Goal: Transaction & Acquisition: Obtain resource

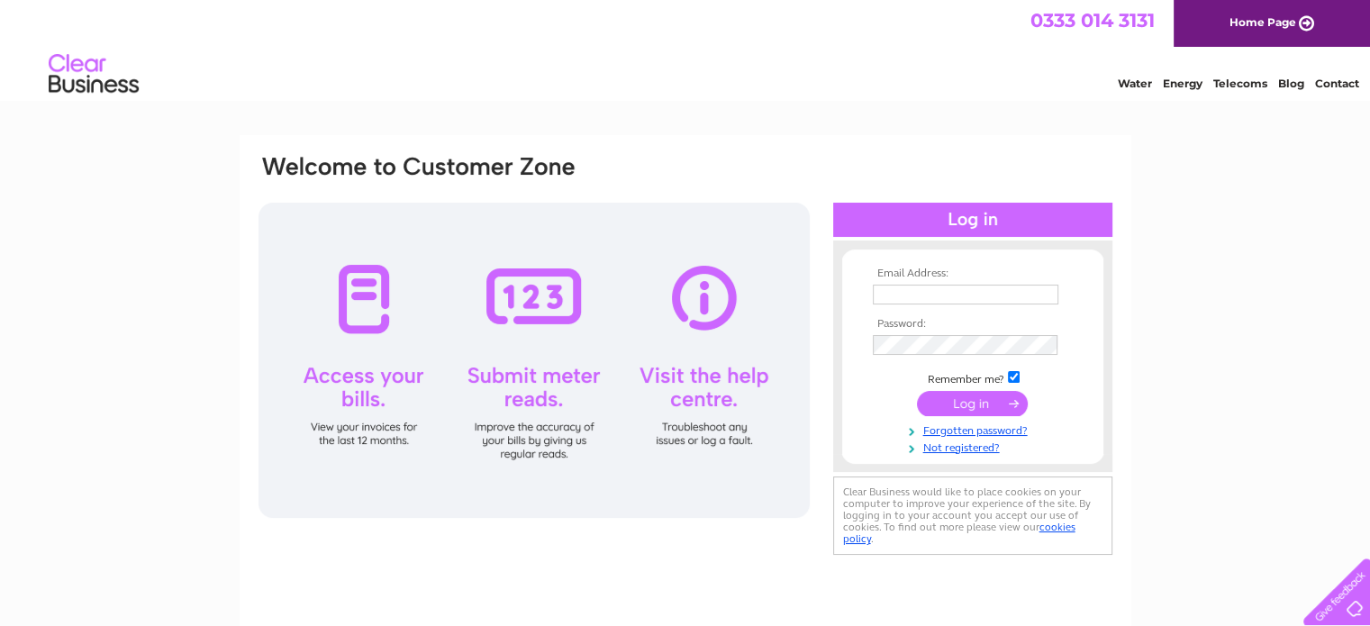
type input "[EMAIL_ADDRESS][DOMAIN_NAME]"
click at [976, 406] on input "submit" at bounding box center [972, 403] width 111 height 25
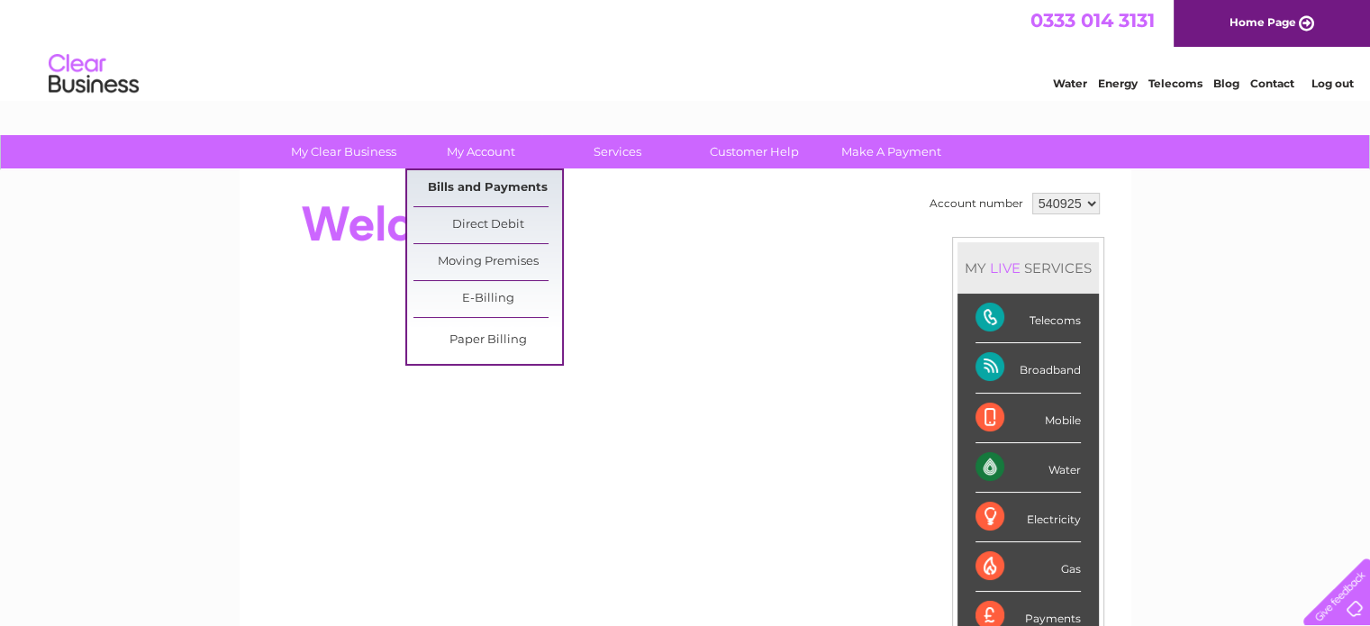
click at [505, 179] on link "Bills and Payments" at bounding box center [487, 188] width 149 height 36
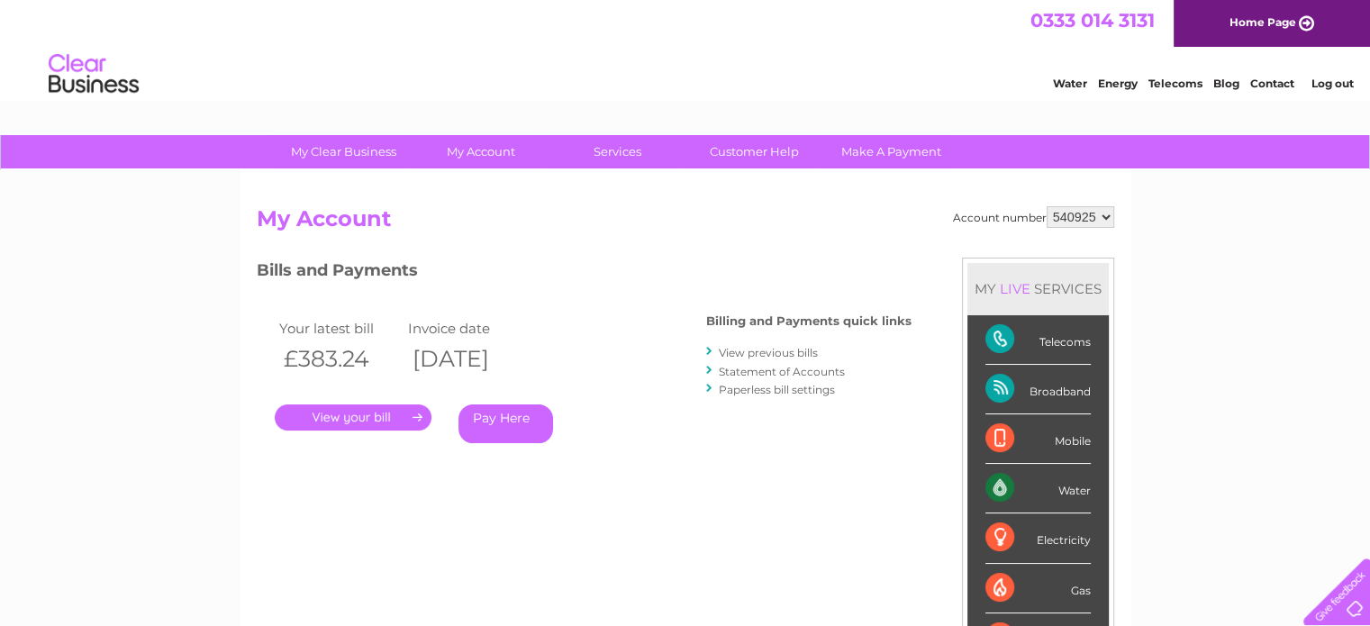
click at [367, 422] on link "." at bounding box center [353, 417] width 157 height 26
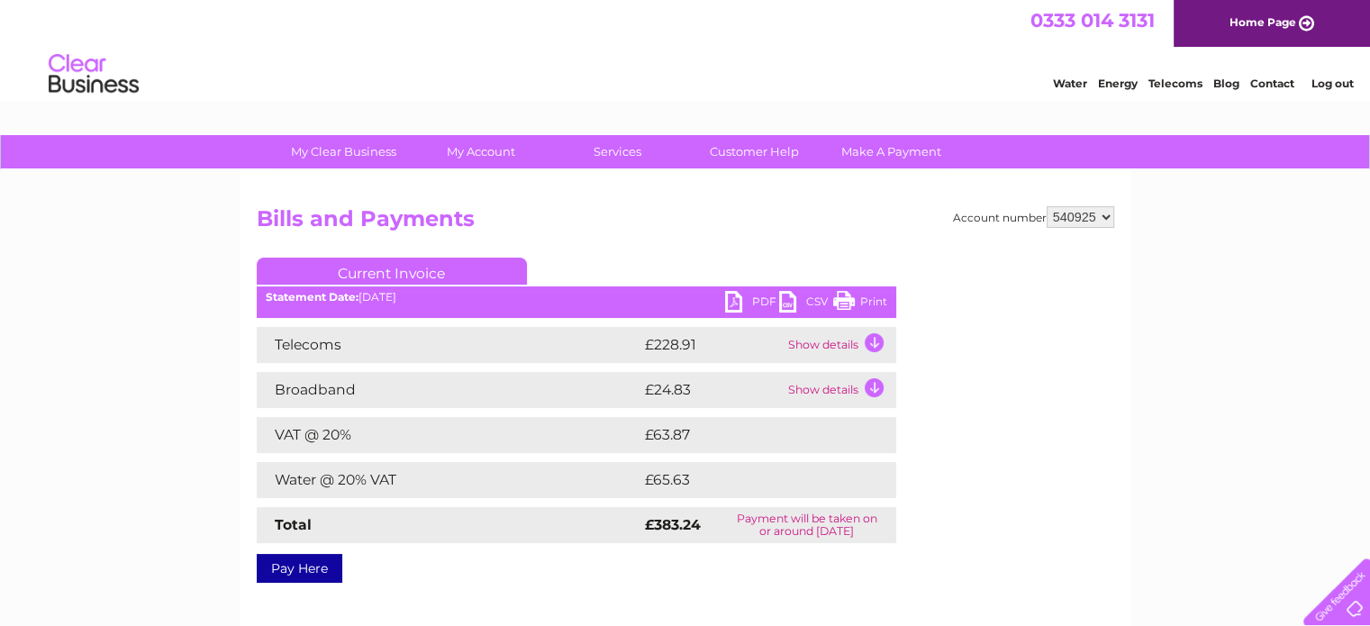
click at [854, 304] on link "Print" at bounding box center [860, 304] width 54 height 26
click at [758, 304] on link "PDF" at bounding box center [752, 304] width 54 height 26
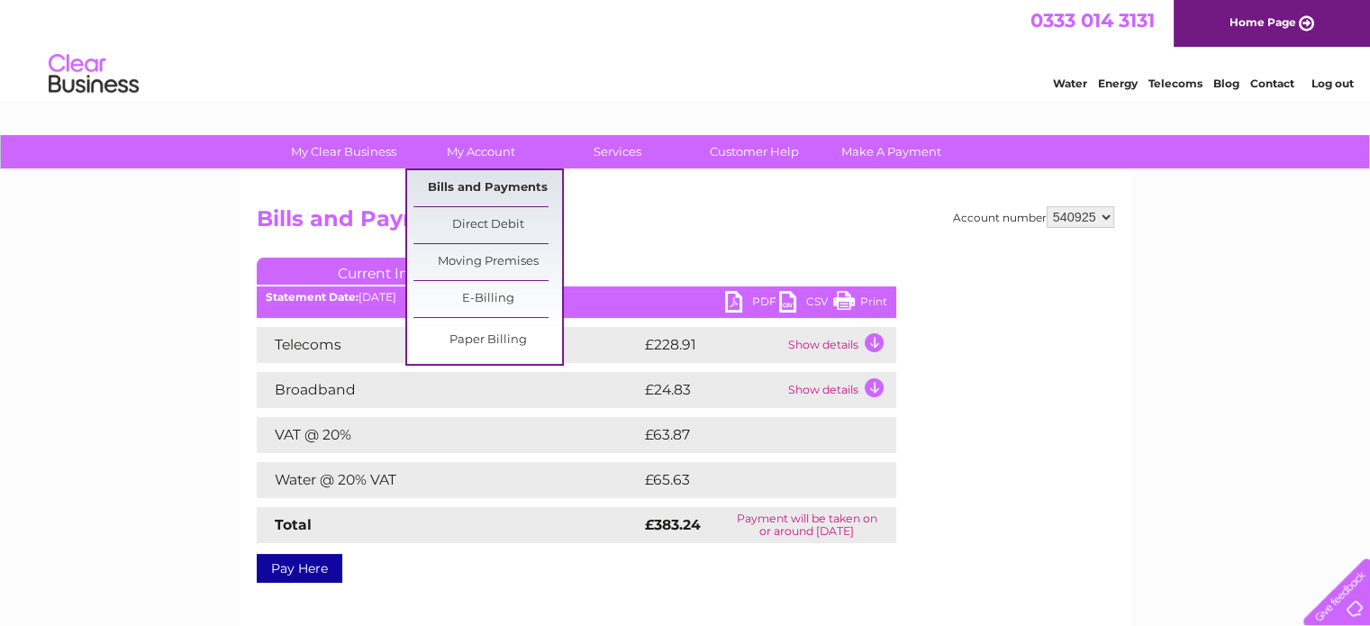
click at [447, 177] on link "Bills and Payments" at bounding box center [487, 188] width 149 height 36
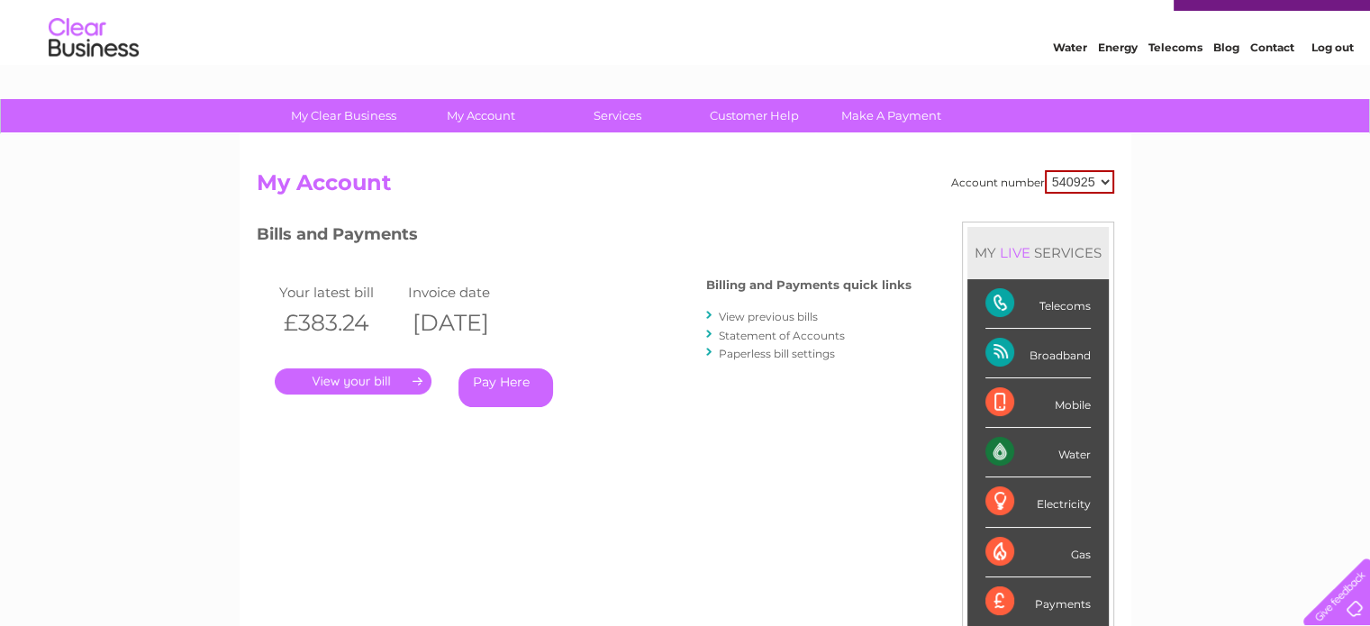
click at [757, 313] on link "View previous bills" at bounding box center [768, 317] width 99 height 14
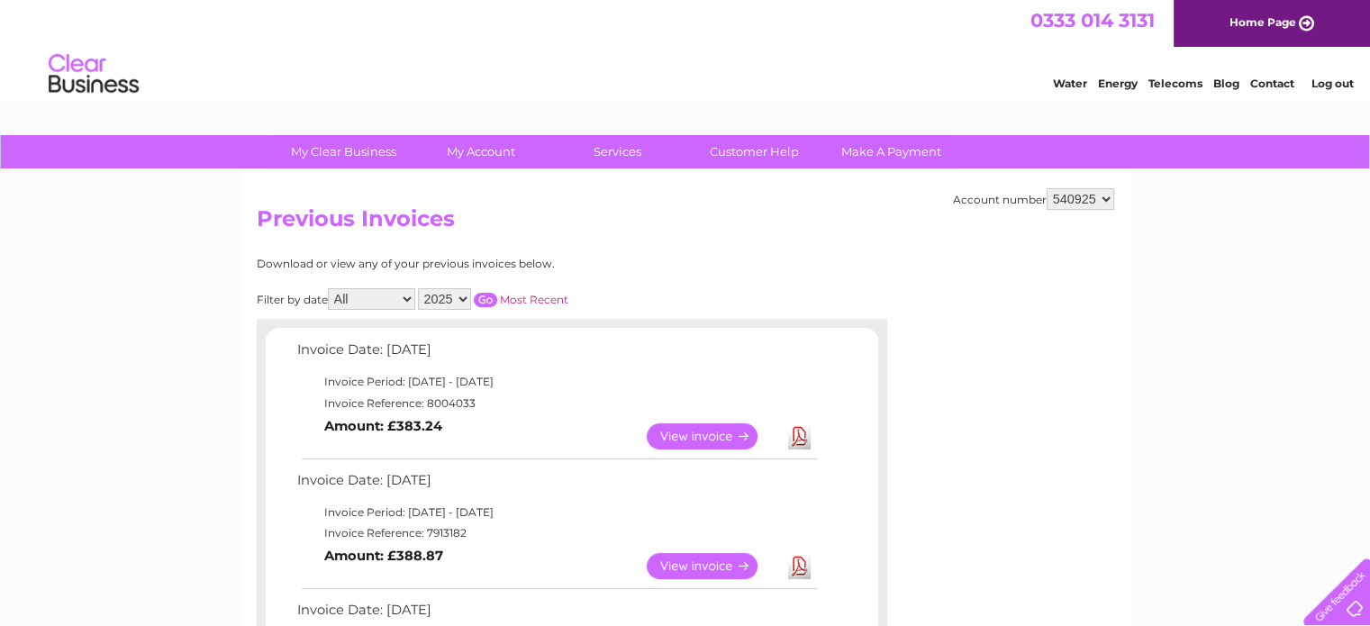
click at [723, 565] on link "View" at bounding box center [713, 566] width 132 height 26
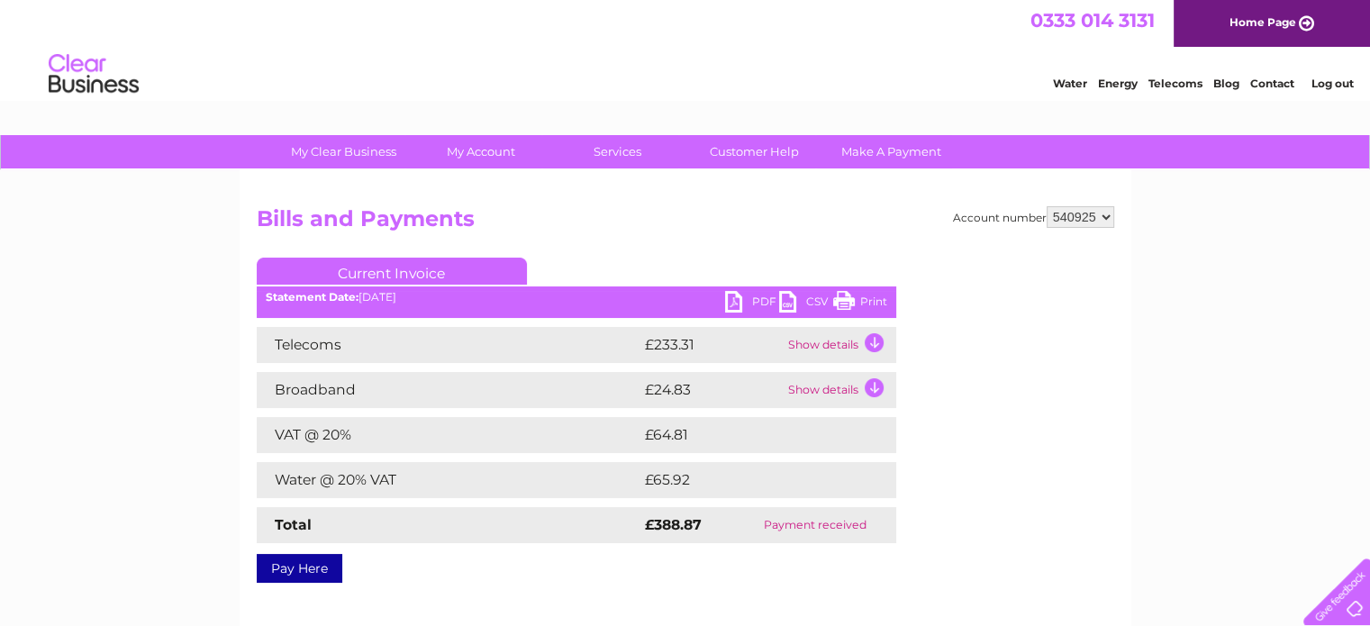
click at [865, 297] on link "Print" at bounding box center [860, 304] width 54 height 26
click at [741, 302] on link "PDF" at bounding box center [752, 304] width 54 height 26
click at [754, 299] on link "PDF" at bounding box center [752, 304] width 54 height 26
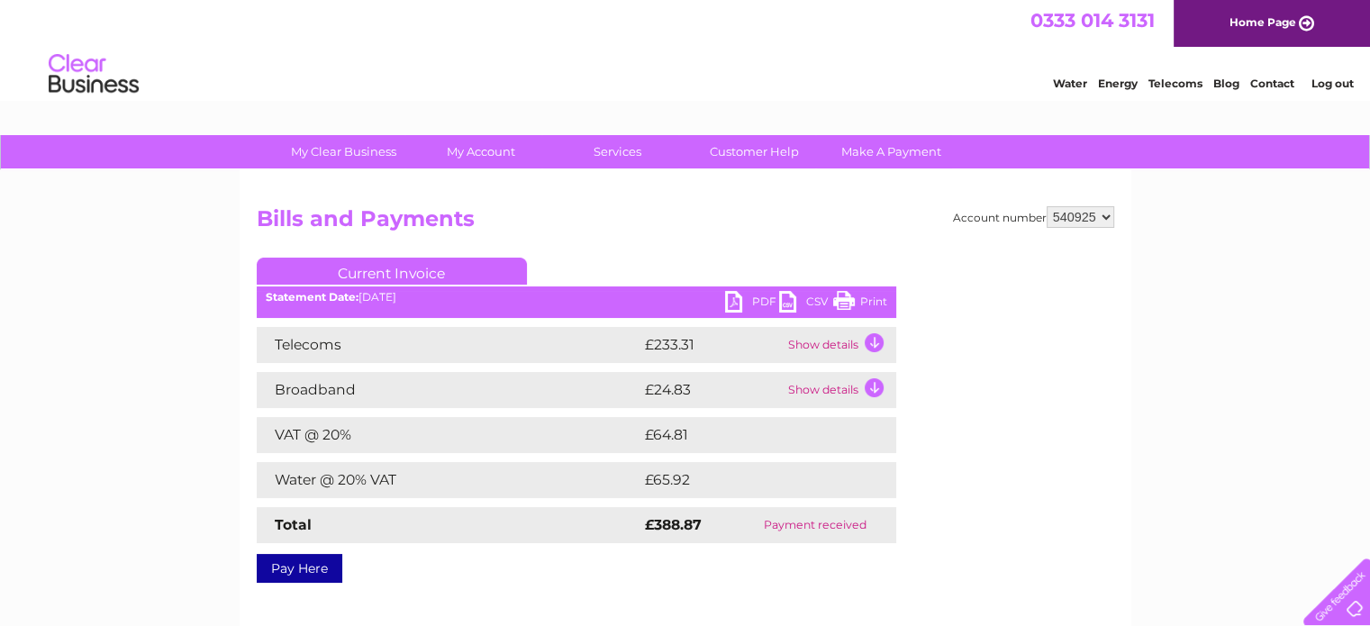
click at [754, 299] on link "PDF" at bounding box center [752, 304] width 54 height 26
click at [753, 305] on link "PDF" at bounding box center [752, 304] width 54 height 26
